Goal: Information Seeking & Learning: Learn about a topic

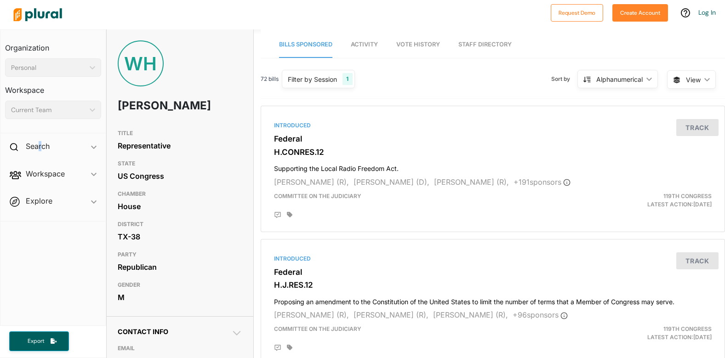
click at [41, 178] on span "Workspace ic_keyboard_arrow_down Members Bills Tags Saved Searches Activity" at bounding box center [52, 175] width 105 height 25
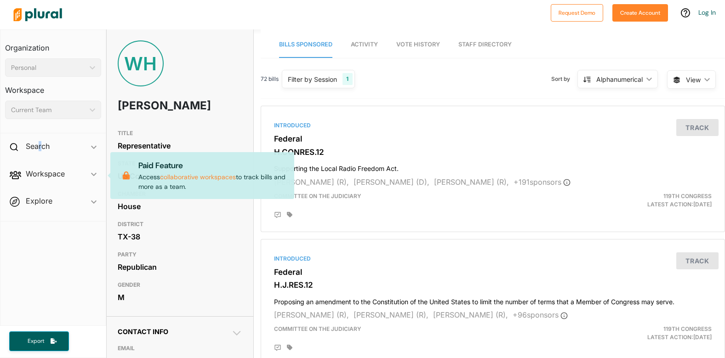
click at [42, 178] on span "Workspace ic_keyboard_arrow_down Members Bills Tags Saved Searches Activity Pai…" at bounding box center [52, 175] width 105 height 25
